Goal: Information Seeking & Learning: Check status

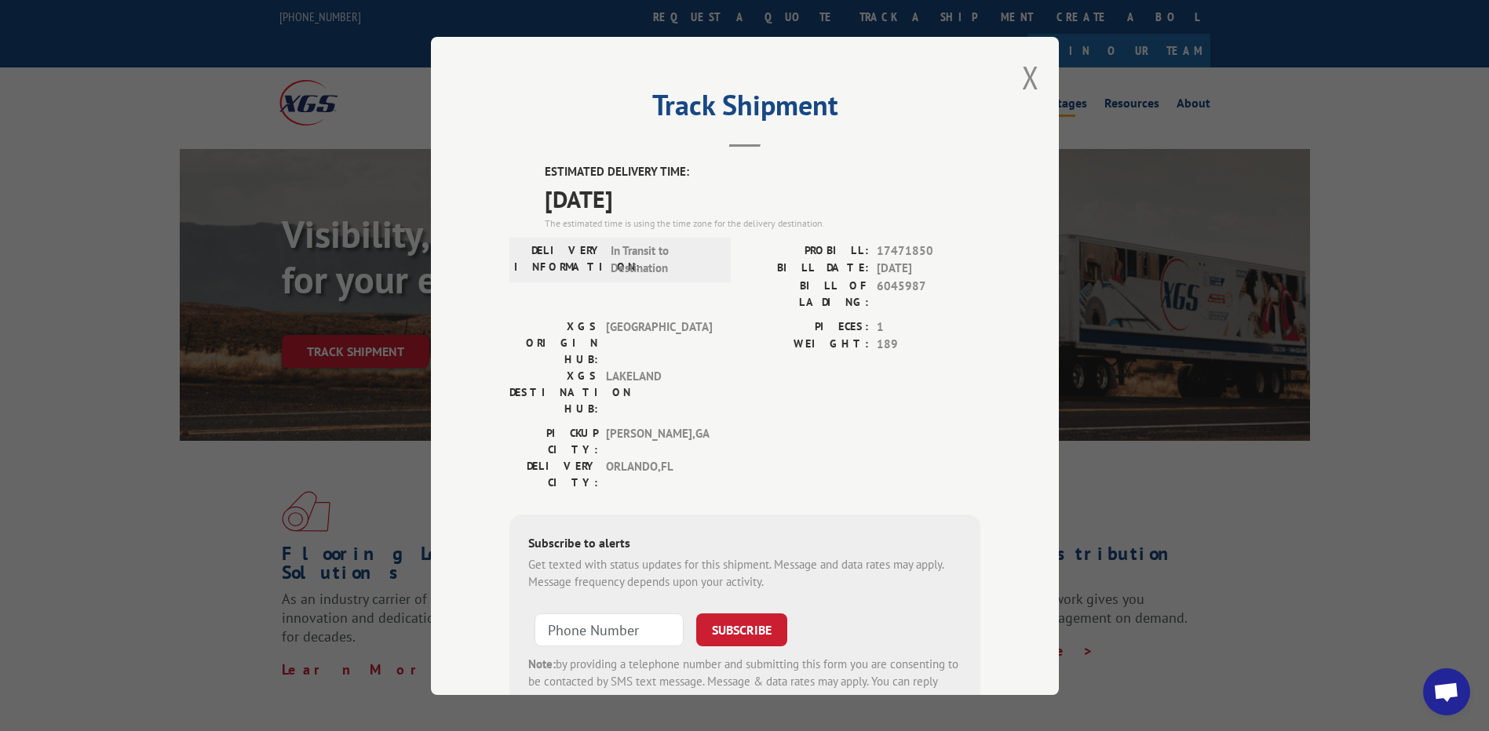
click at [1022, 78] on button "Close modal" at bounding box center [1030, 77] width 17 height 42
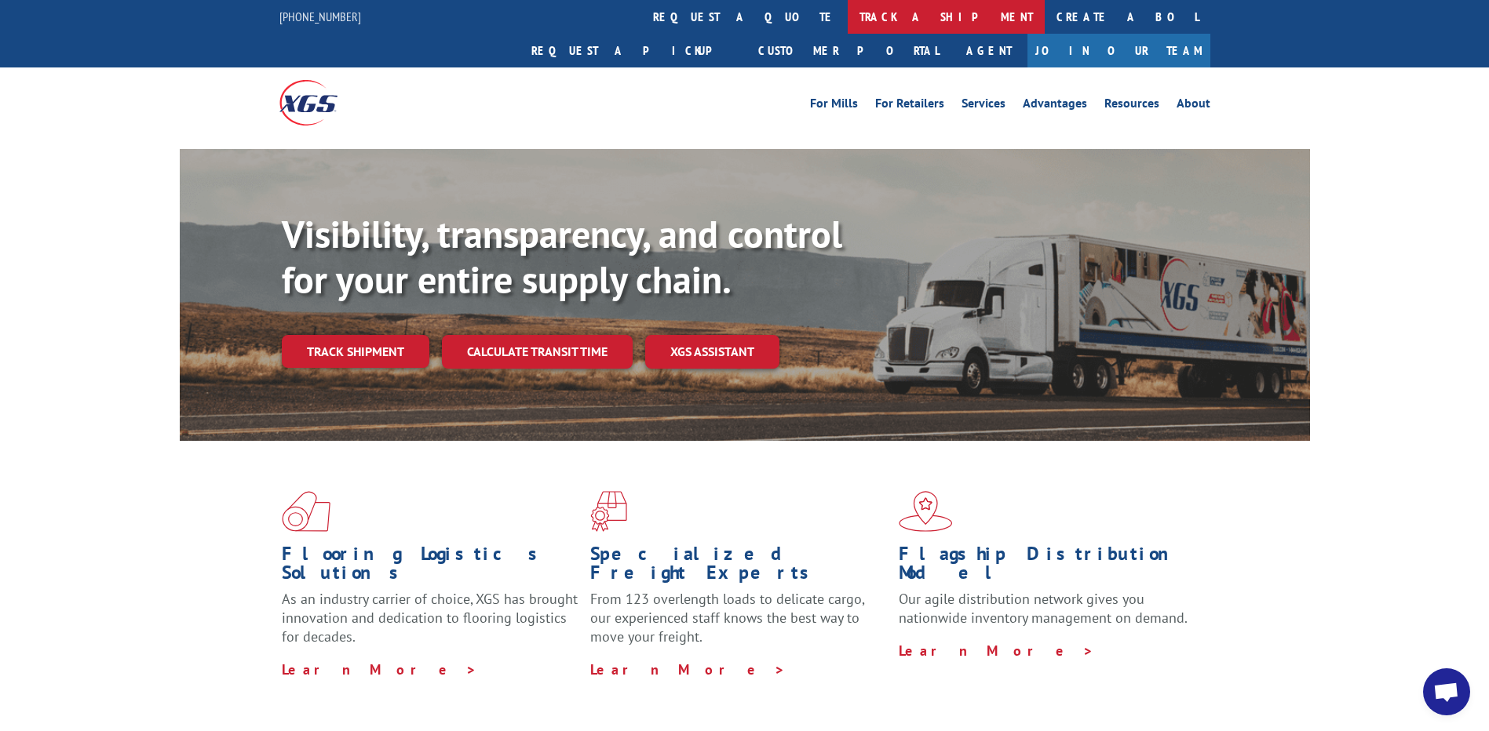
click at [847, 19] on link "track a shipment" at bounding box center [945, 17] width 197 height 34
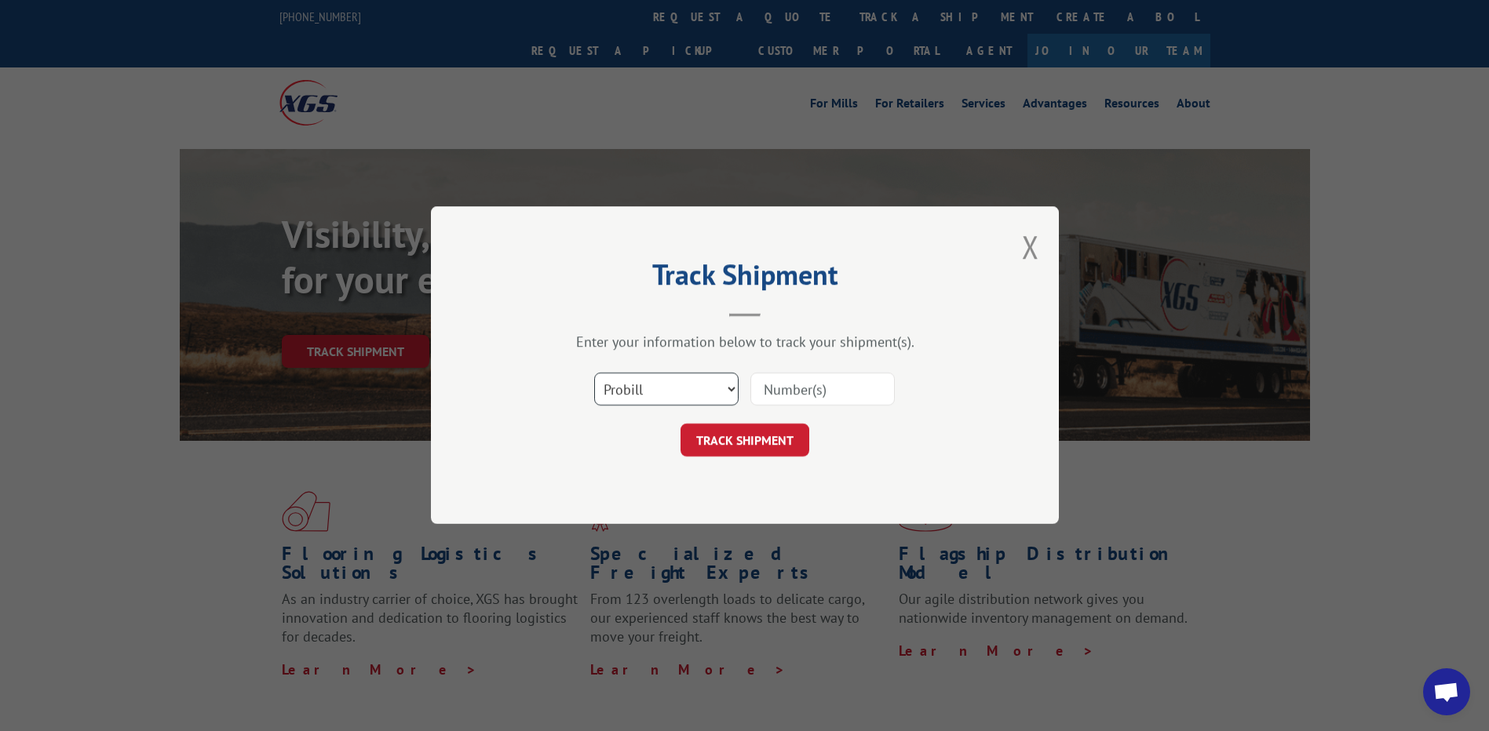
click at [715, 389] on select "Select category... Probill BOL PO" at bounding box center [666, 390] width 144 height 33
select select "po"
click at [594, 374] on select "Select category... Probill BOL PO" at bounding box center [666, 390] width 144 height 33
click at [786, 388] on input at bounding box center [822, 390] width 144 height 33
paste input "33510678"
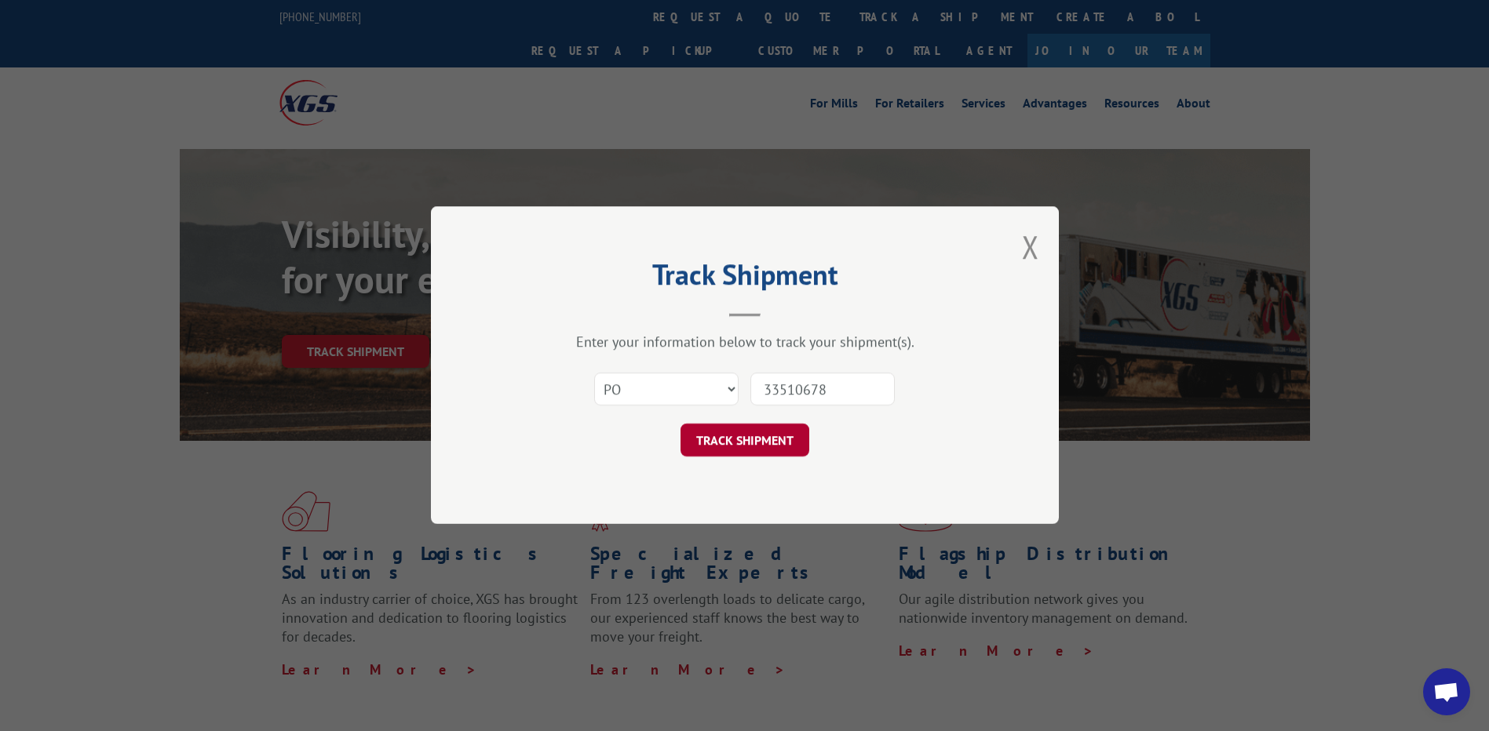
type input "33510678"
click at [753, 440] on button "TRACK SHIPMENT" at bounding box center [744, 441] width 129 height 33
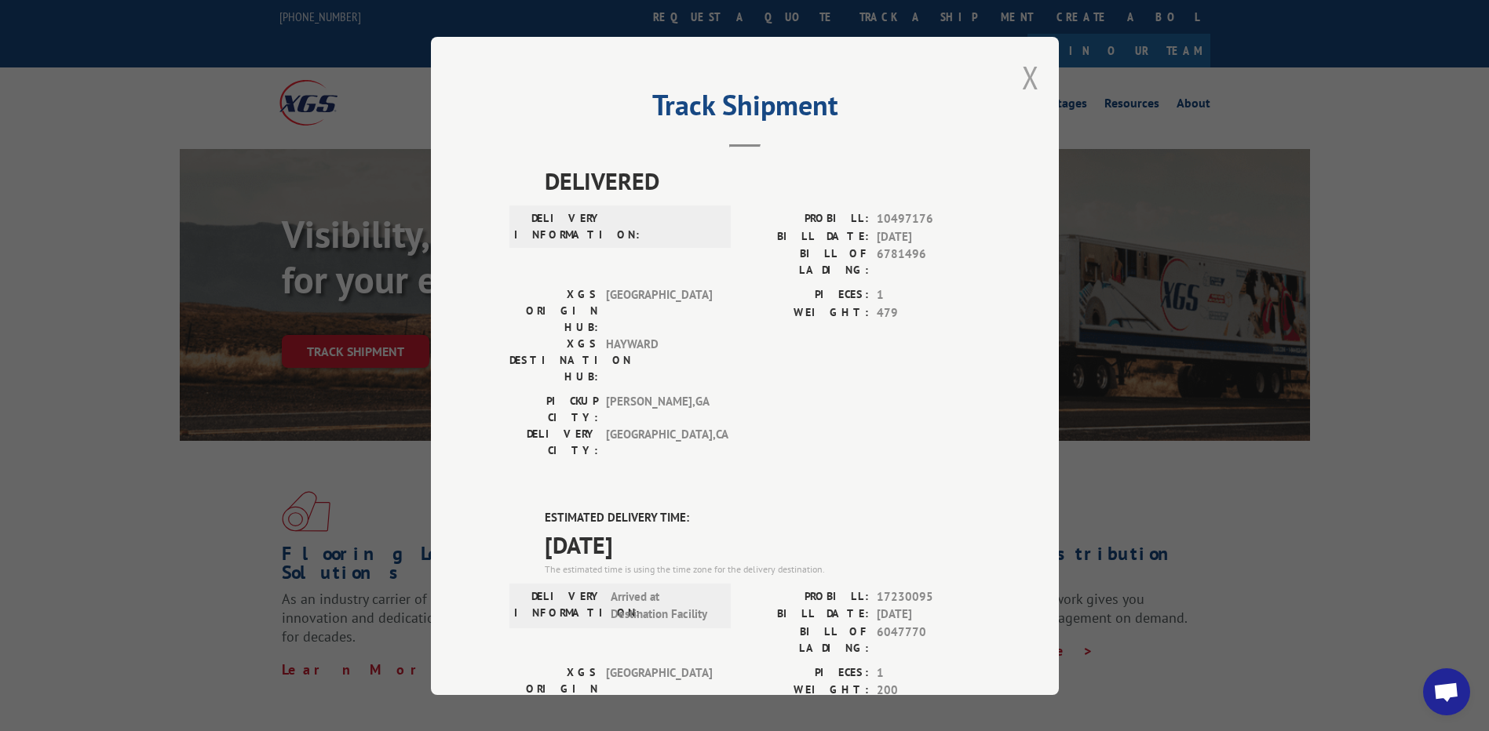
click at [1023, 75] on button "Close modal" at bounding box center [1030, 77] width 17 height 42
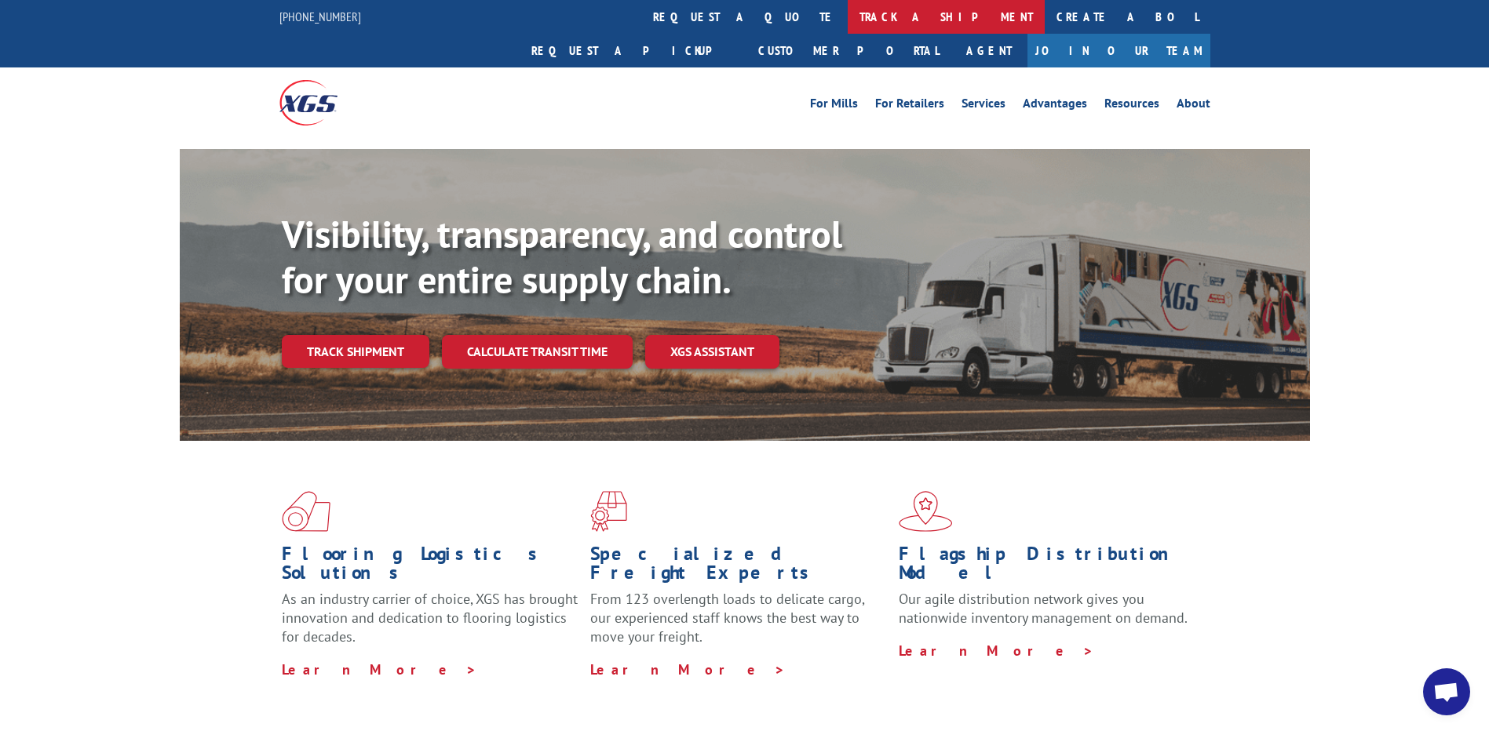
click at [847, 20] on link "track a shipment" at bounding box center [945, 17] width 197 height 34
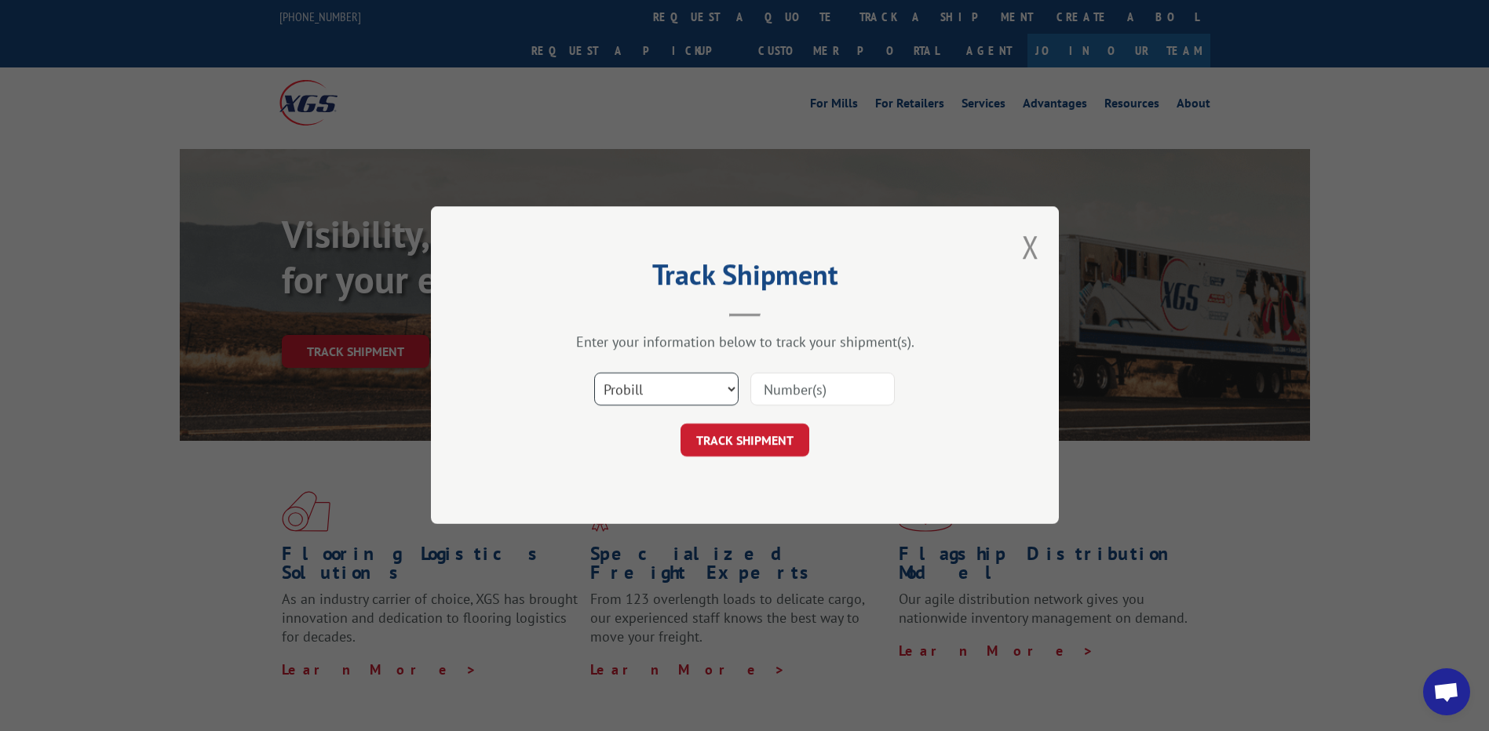
drag, startPoint x: 696, startPoint y: 392, endPoint x: 684, endPoint y: 409, distance: 20.3
click at [694, 392] on select "Select category... Probill BOL PO" at bounding box center [666, 390] width 144 height 33
select select "po"
click at [594, 374] on select "Select category... Probill BOL PO" at bounding box center [666, 390] width 144 height 33
click at [780, 394] on input at bounding box center [822, 390] width 144 height 33
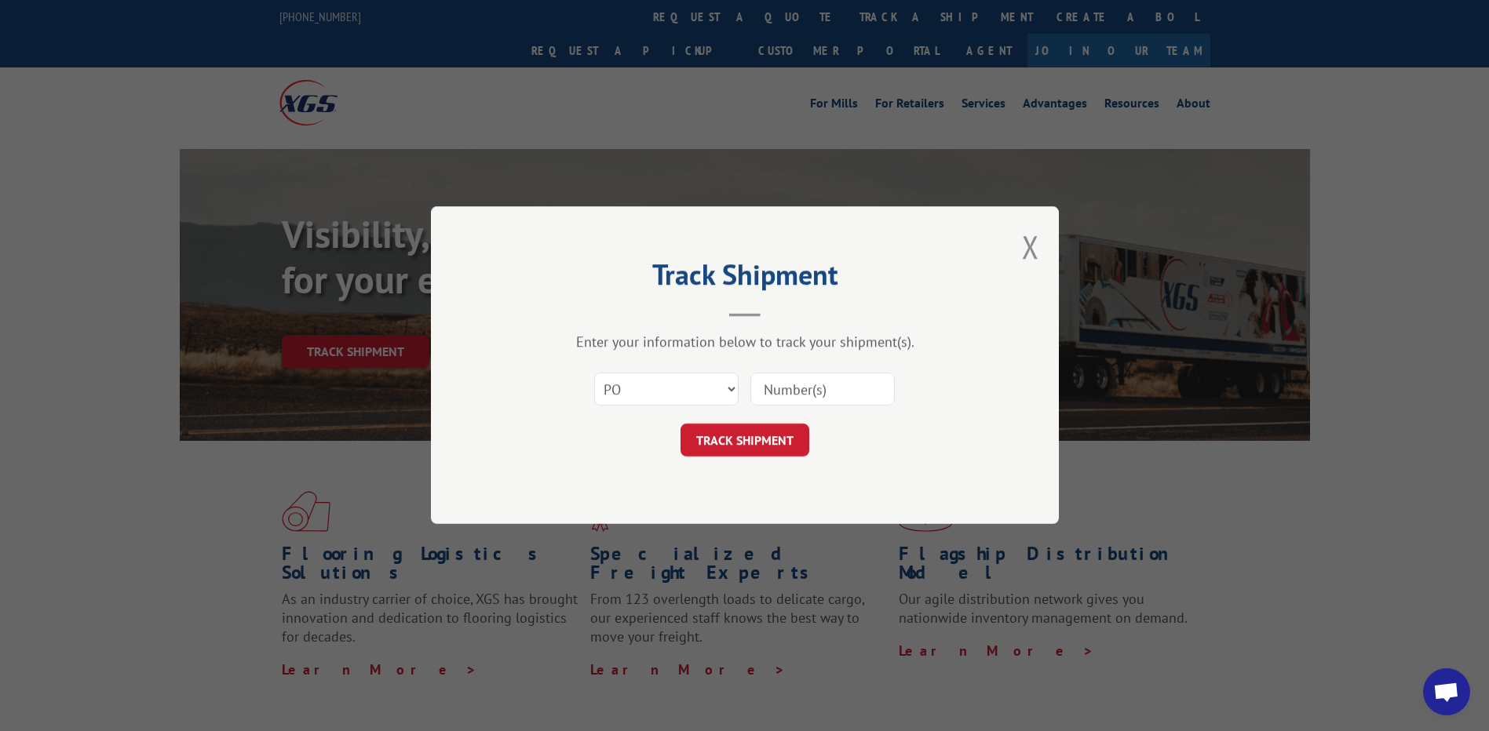
paste input "61536991"
type input "61536991"
click at [732, 443] on button "TRACK SHIPMENT" at bounding box center [744, 441] width 129 height 33
